Goal: Task Accomplishment & Management: Manage account settings

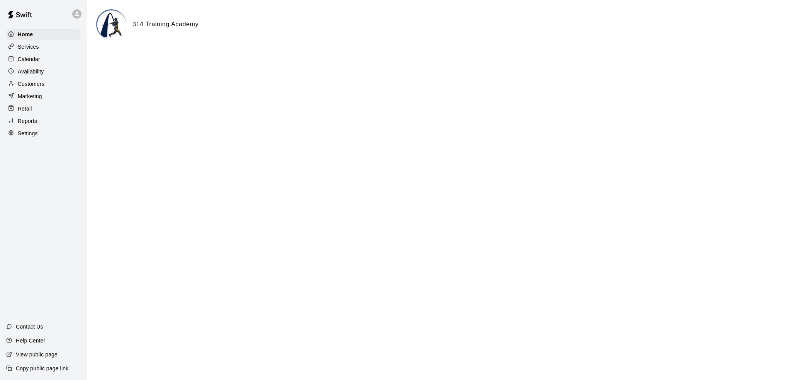
click at [48, 84] on div "Customers" at bounding box center [43, 84] width 75 height 12
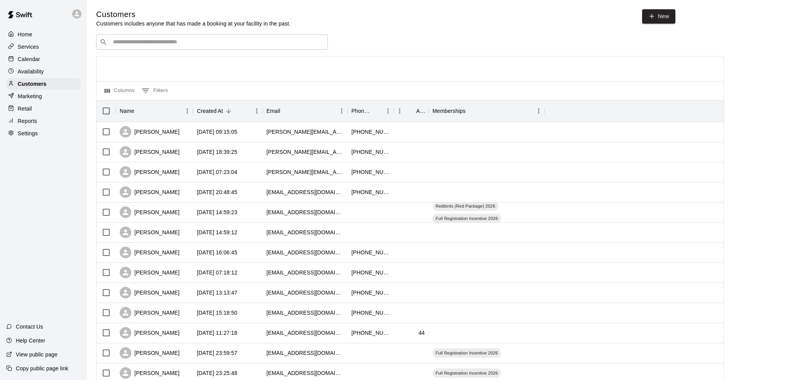
click at [249, 44] on input "Search customers by name or email" at bounding box center [217, 42] width 214 height 8
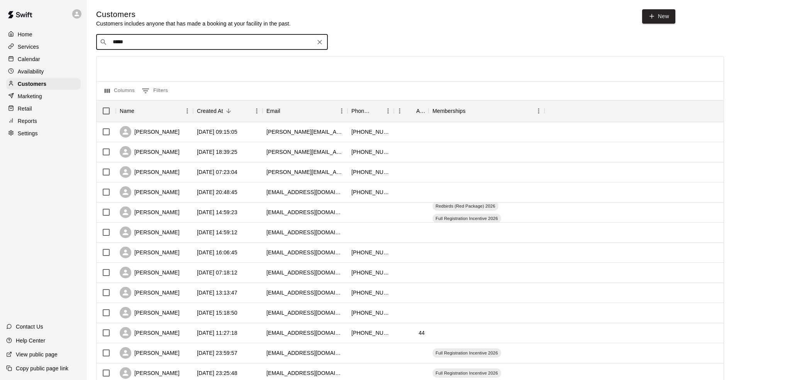
type input "******"
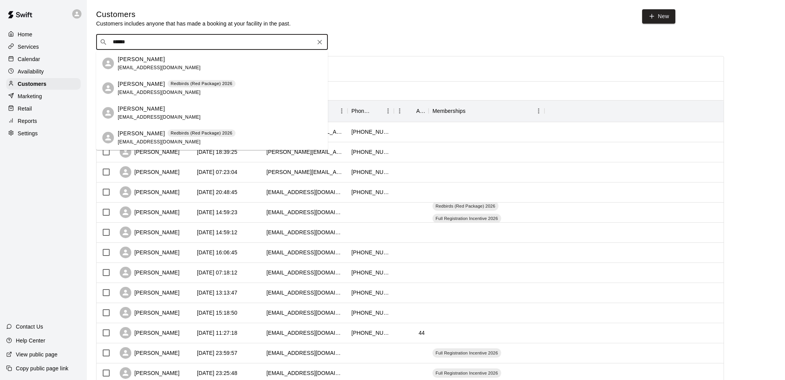
click at [220, 90] on div "[PERSON_NAME] Redbirds (Red Package) 2026 [EMAIL_ADDRESS][DOMAIN_NAME]" at bounding box center [177, 88] width 118 height 17
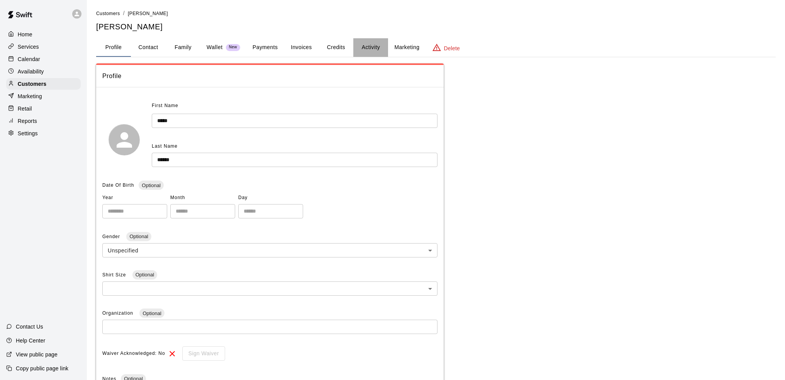
click at [373, 45] on button "Activity" at bounding box center [370, 47] width 35 height 19
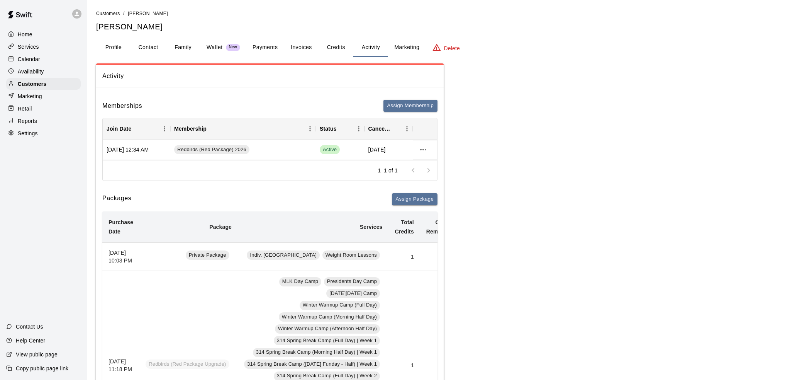
click at [423, 148] on icon "more actions" at bounding box center [423, 149] width 9 height 9
click at [435, 167] on li "View details" at bounding box center [439, 165] width 44 height 13
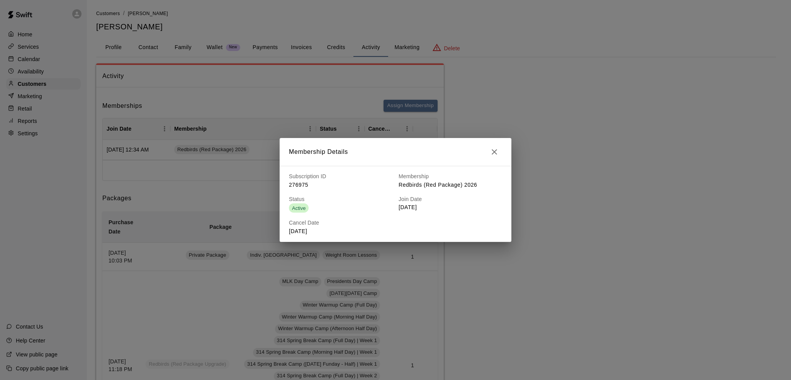
click at [495, 153] on icon "button" at bounding box center [494, 151] width 9 height 9
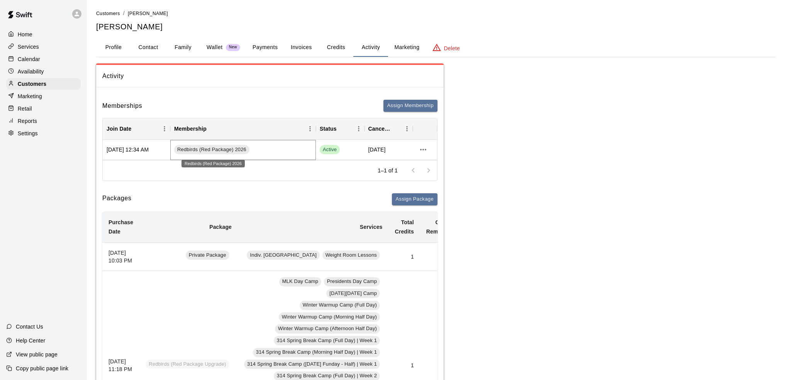
click at [212, 146] on span "Redbirds (Red Package) 2026" at bounding box center [211, 149] width 75 height 7
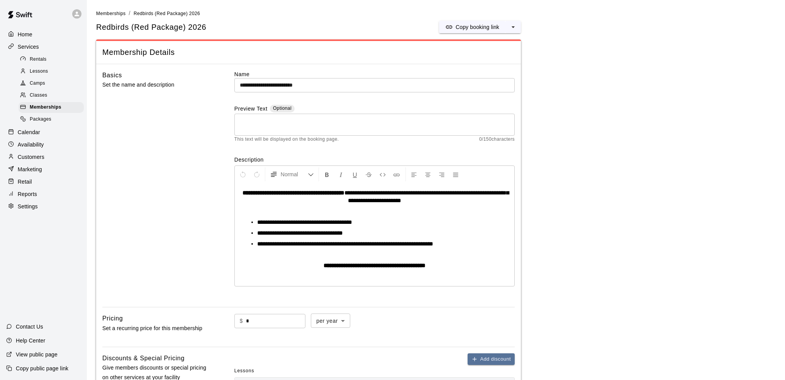
drag, startPoint x: 544, startPoint y: 233, endPoint x: 556, endPoint y: 90, distance: 142.9
click at [116, 12] on span "Memberships" at bounding box center [110, 13] width 29 height 5
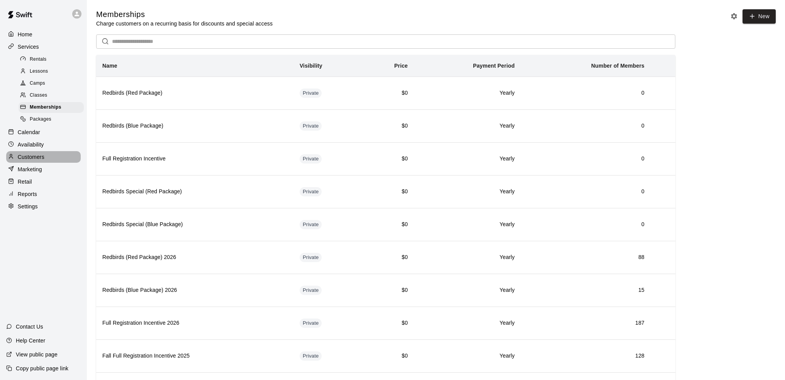
click at [51, 162] on div "Customers" at bounding box center [43, 157] width 75 height 12
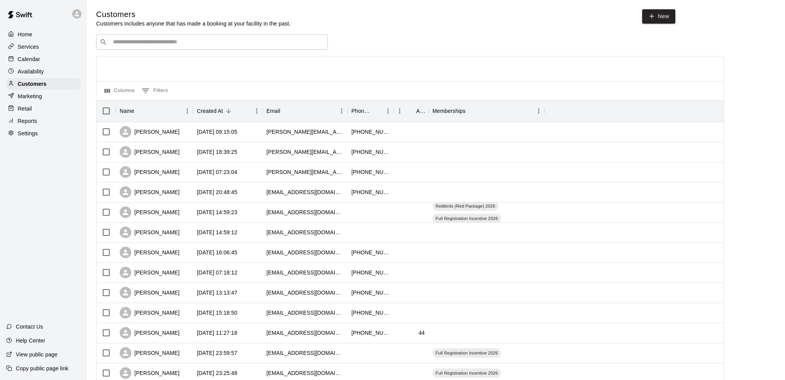
click at [203, 42] on input "Search customers by name or email" at bounding box center [217, 42] width 214 height 8
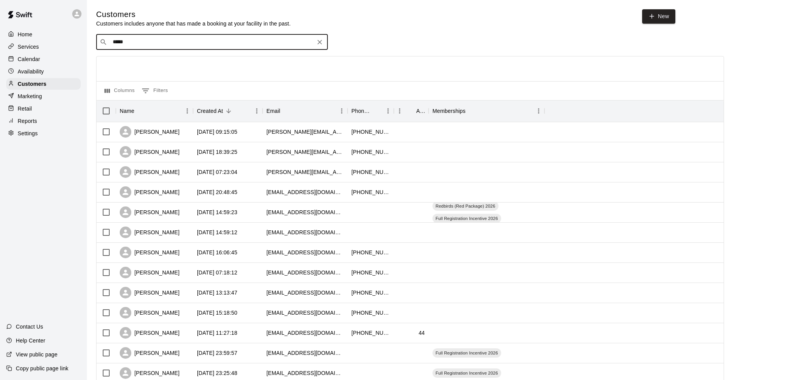
type input "******"
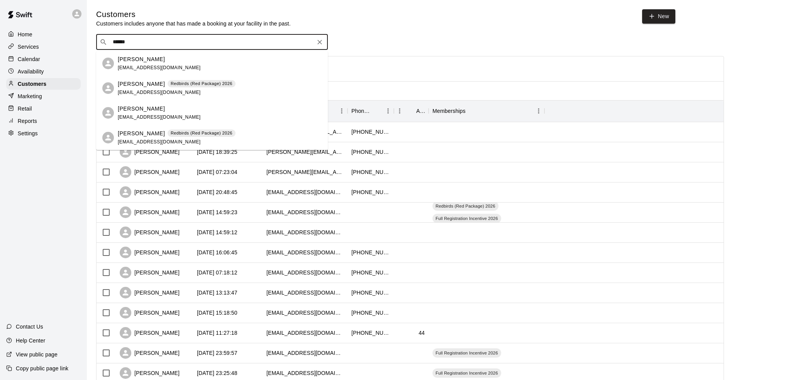
click at [197, 89] on div "[PERSON_NAME] Redbirds (Red Package) 2026 [EMAIL_ADDRESS][DOMAIN_NAME]" at bounding box center [177, 88] width 118 height 17
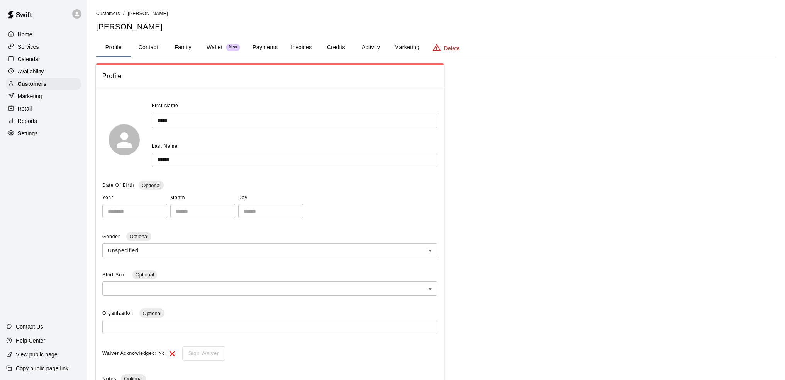
click at [346, 45] on button "Credits" at bounding box center [336, 47] width 35 height 19
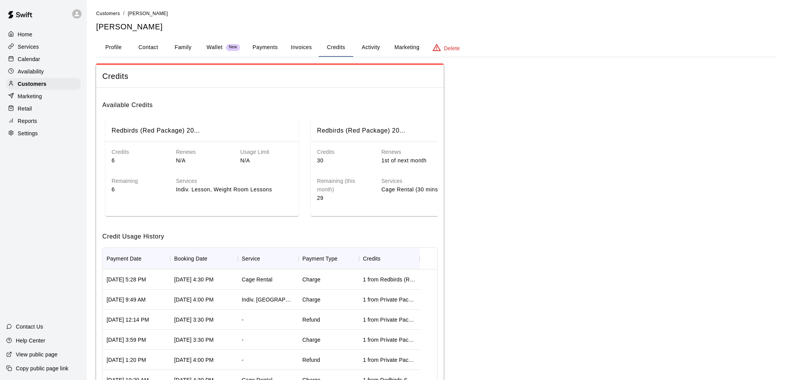
click at [372, 46] on button "Activity" at bounding box center [370, 47] width 35 height 19
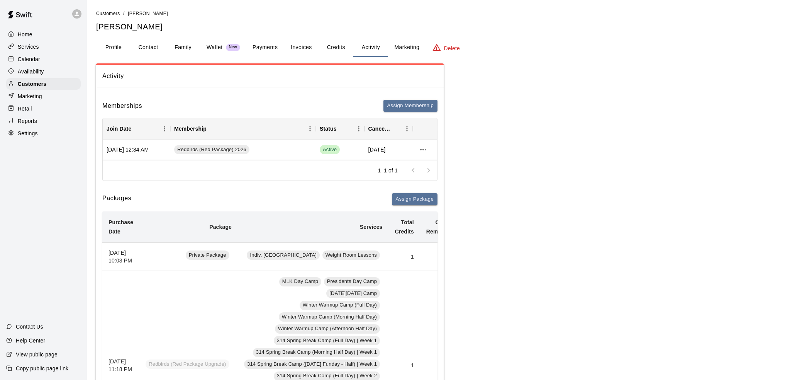
drag, startPoint x: 466, startPoint y: 219, endPoint x: 503, endPoint y: 83, distance: 140.1
click at [412, 46] on button "Marketing" at bounding box center [406, 47] width 37 height 19
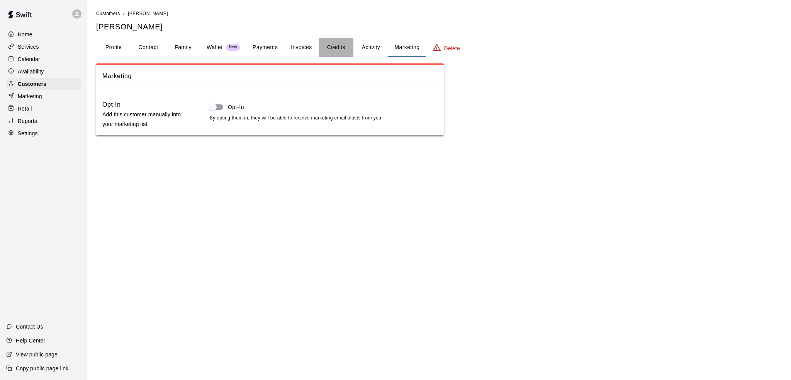
click at [338, 48] on button "Credits" at bounding box center [336, 47] width 35 height 19
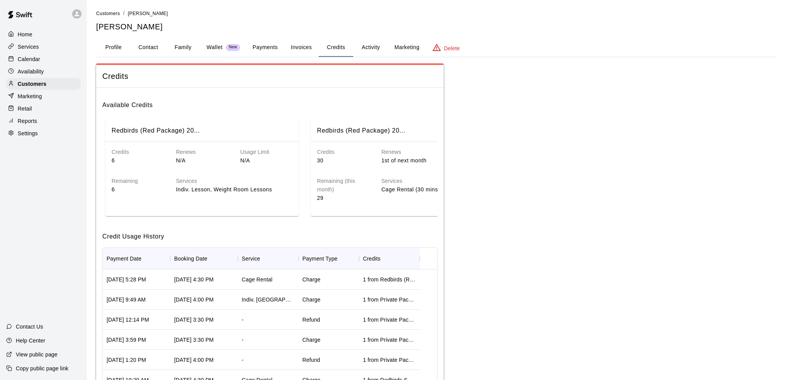
click at [289, 52] on button "Invoices" at bounding box center [301, 47] width 35 height 19
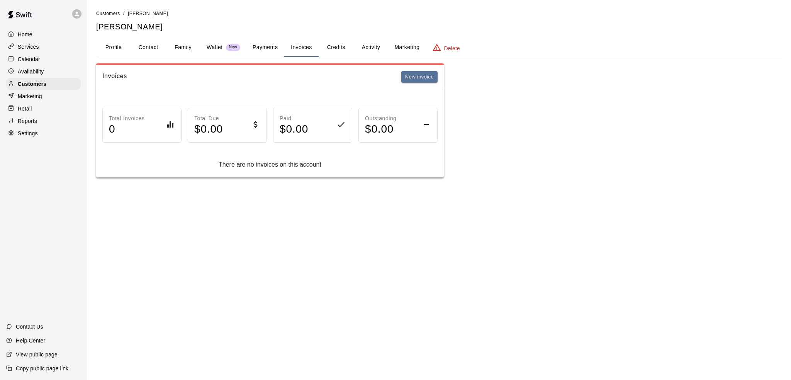
click at [268, 48] on button "Payments" at bounding box center [264, 47] width 37 height 19
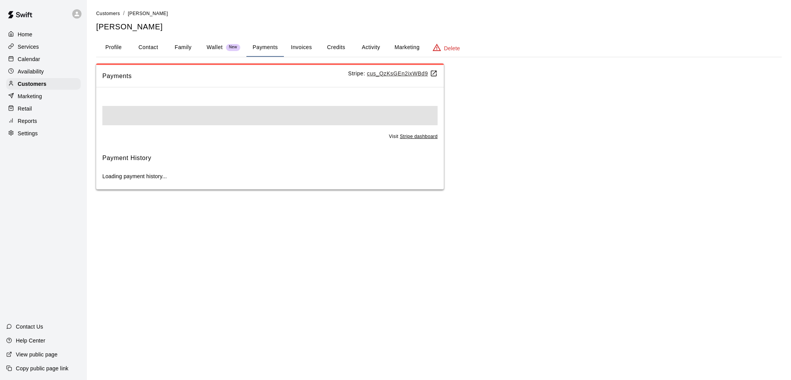
click at [206, 44] on button "Wallet New" at bounding box center [223, 47] width 46 height 19
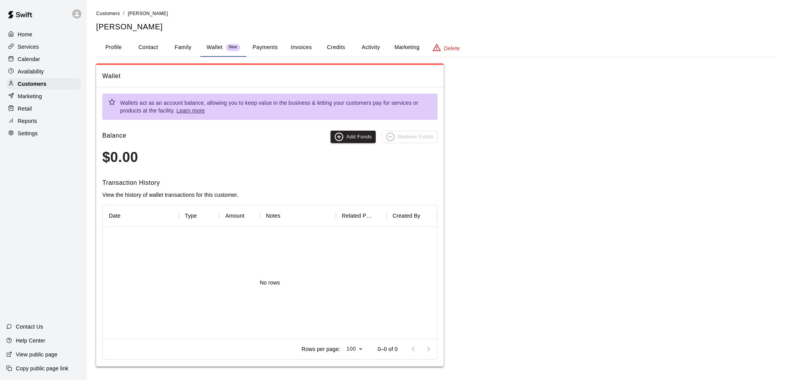
click at [173, 46] on button "Family" at bounding box center [183, 47] width 35 height 19
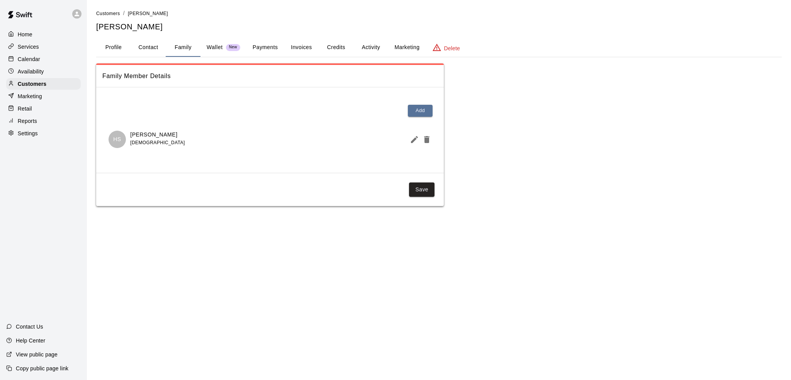
click at [368, 44] on button "Activity" at bounding box center [370, 47] width 35 height 19
